Goal: Find specific page/section: Find specific page/section

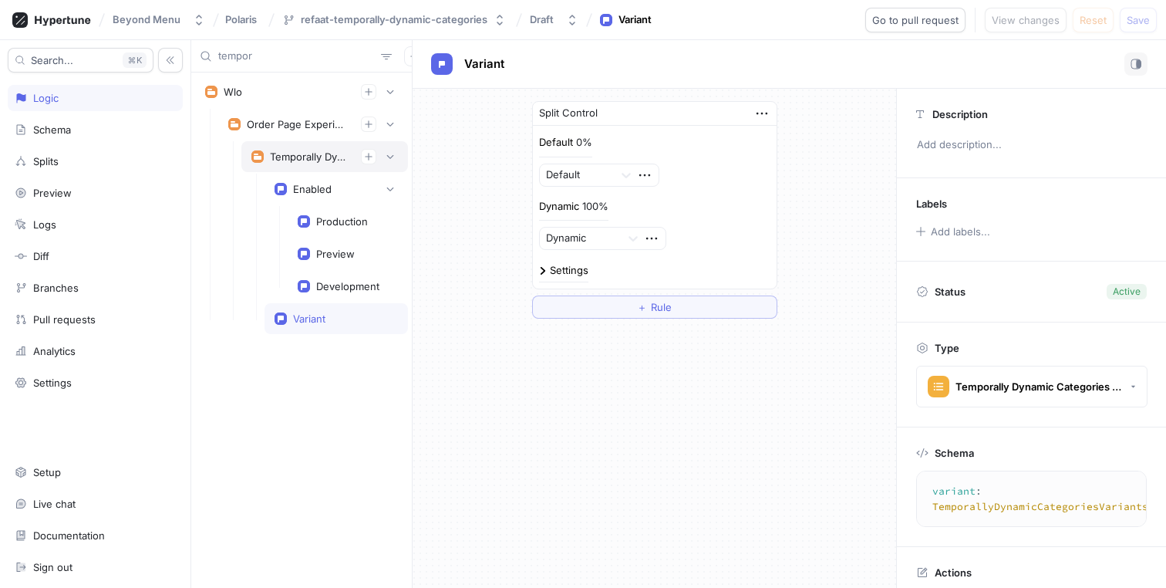
click at [309, 160] on div "Temporally Dynamic Categories" at bounding box center [309, 156] width 79 height 12
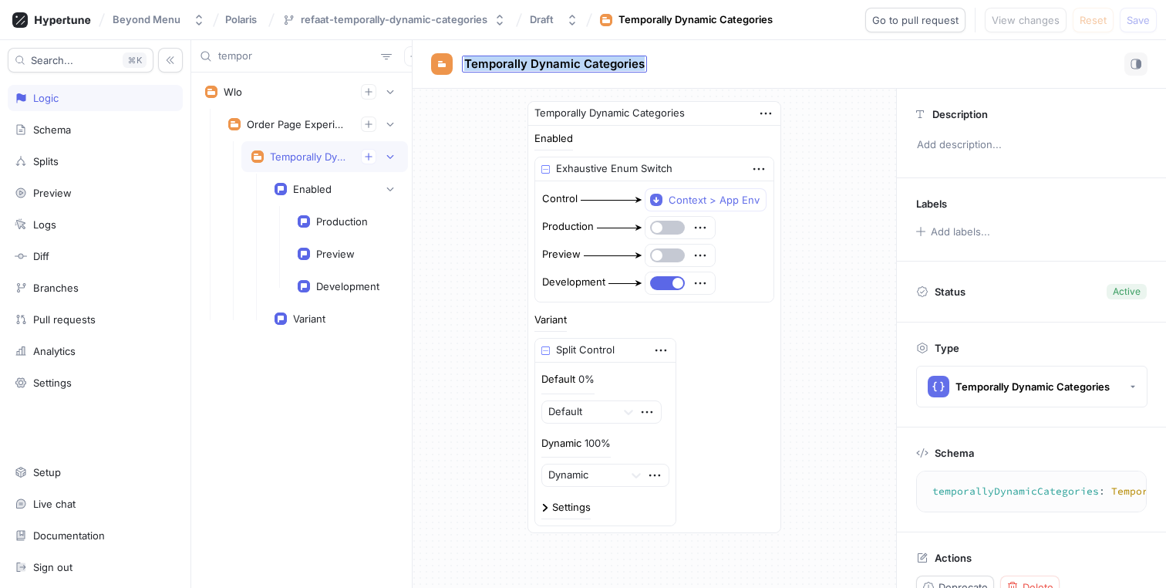
drag, startPoint x: 655, startPoint y: 61, endPoint x: 461, endPoint y: 62, distance: 194.3
click at [461, 62] on div "Temporally Dynamic Categories" at bounding box center [789, 63] width 716 height 23
copy span "Temporally Dynamic Categories"
click at [50, 153] on div "Splits" at bounding box center [95, 161] width 175 height 26
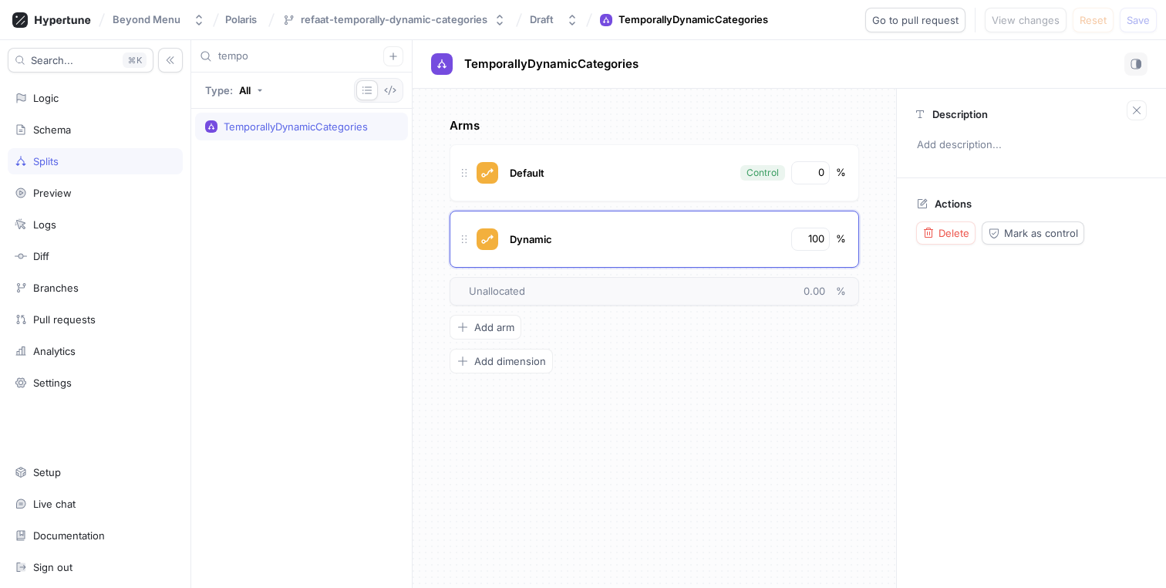
click at [257, 55] on input "tempo" at bounding box center [300, 56] width 165 height 15
click at [51, 125] on div "Schema" at bounding box center [52, 129] width 38 height 12
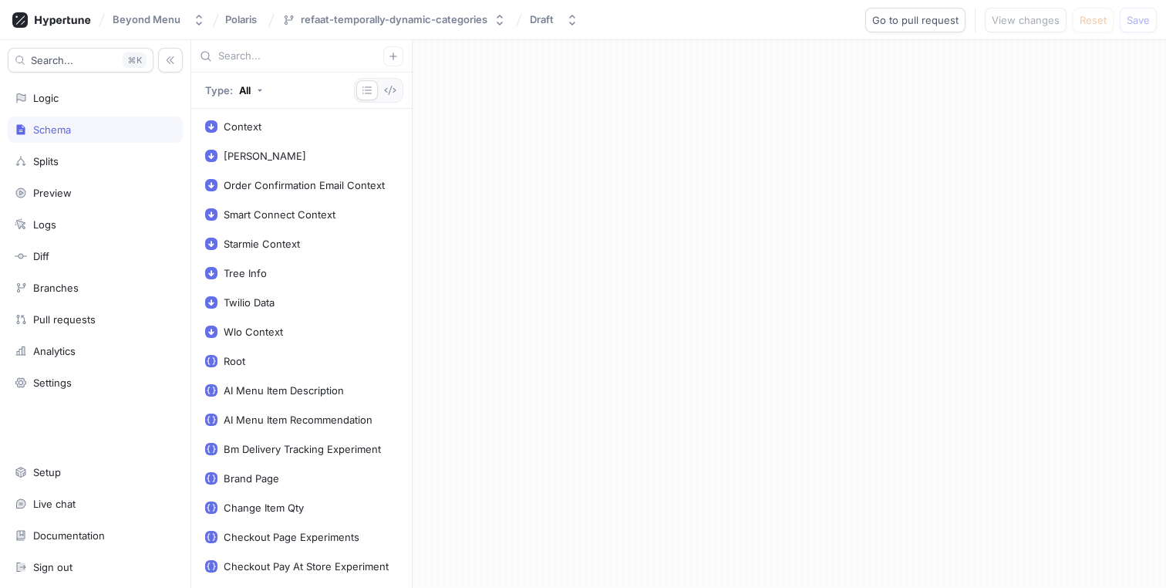
click at [268, 49] on input "text" at bounding box center [300, 56] width 165 height 15
paste input "Temporally Dynamic Categories"
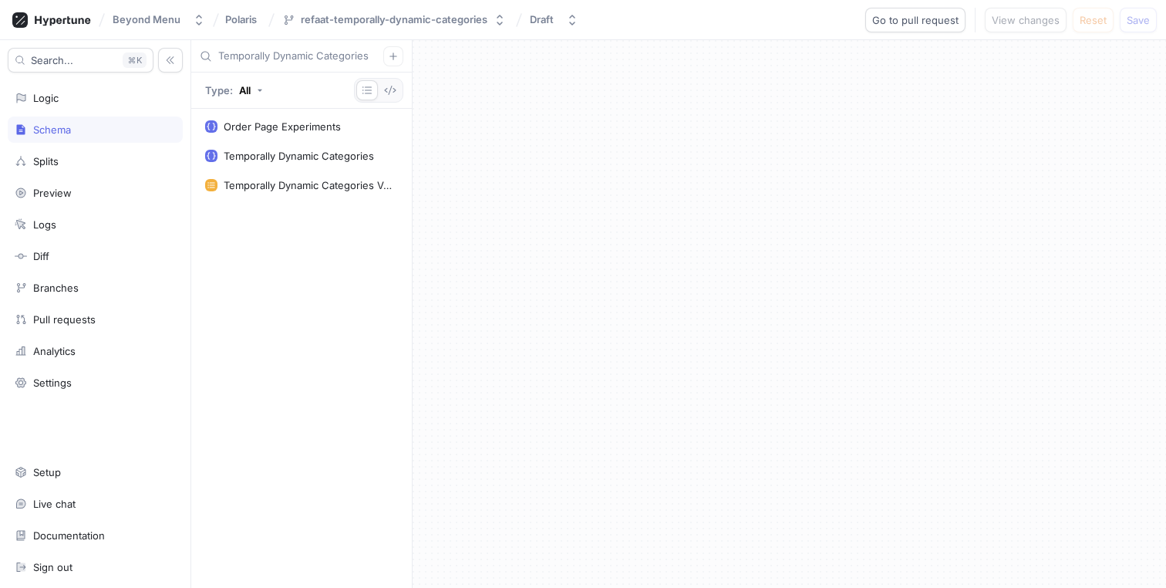
click at [315, 56] on input "Temporally Dynamic Categories" at bounding box center [300, 56] width 165 height 15
click at [317, 56] on input "Temporally Dynamic Categories" at bounding box center [300, 56] width 165 height 15
click at [274, 58] on input "Temporally DynamicCategories" at bounding box center [300, 56] width 165 height 15
type input "TemporallyDynamicCategories"
